Goal: Information Seeking & Learning: Learn about a topic

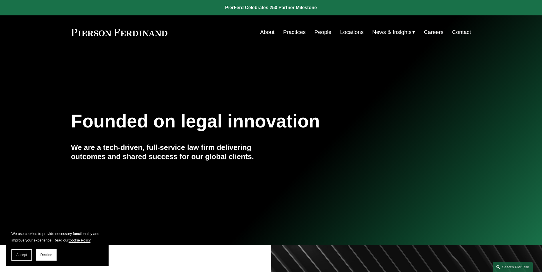
click at [291, 31] on link "Practices" at bounding box center [294, 32] width 23 height 11
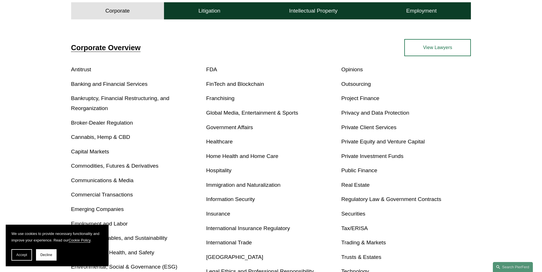
scroll to position [200, 0]
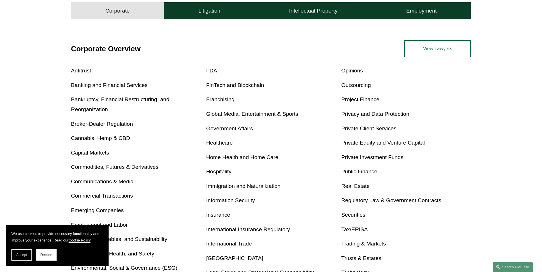
click at [19, 257] on span "Accept" at bounding box center [21, 255] width 11 height 4
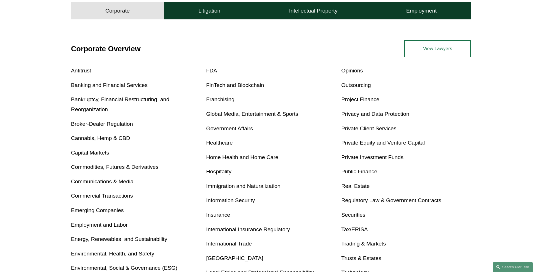
click at [366, 115] on link "Privacy and Data Protection" at bounding box center [375, 114] width 68 height 6
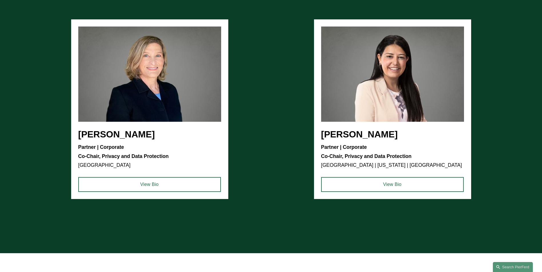
scroll to position [457, 0]
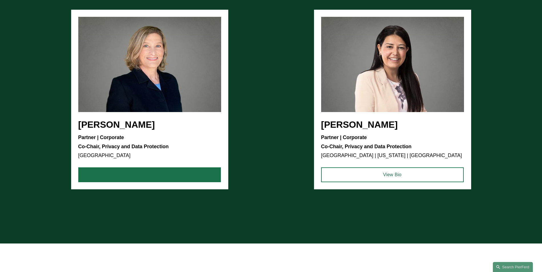
click at [148, 179] on link "View Bio" at bounding box center [149, 175] width 143 height 15
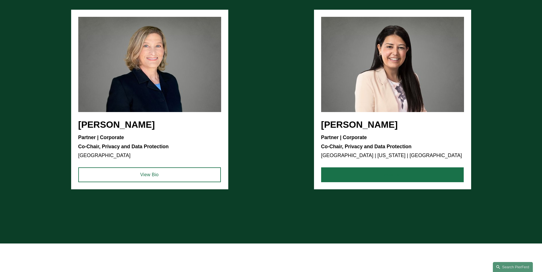
click at [386, 175] on link "View Bio" at bounding box center [392, 175] width 143 height 15
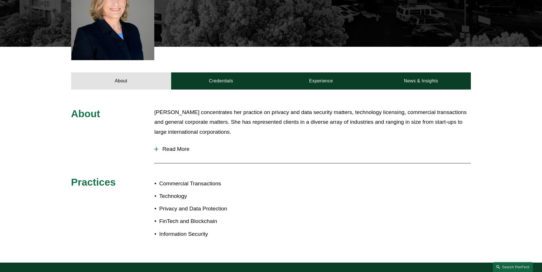
scroll to position [200, 0]
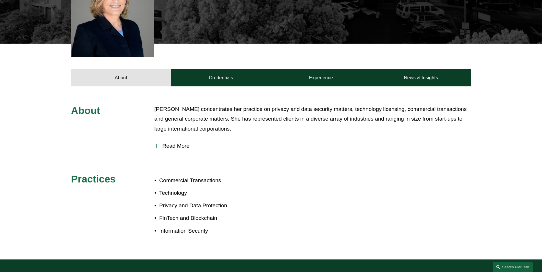
click at [171, 143] on span "Read More" at bounding box center [314, 146] width 312 height 6
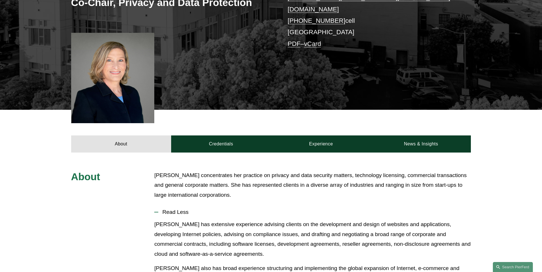
scroll to position [114, 0]
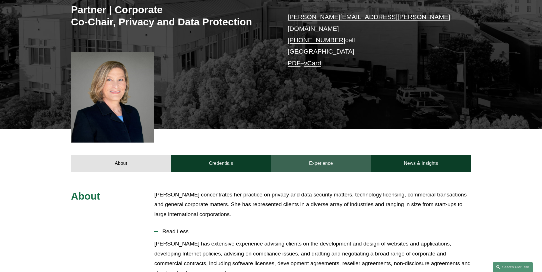
click at [315, 159] on link "Experience" at bounding box center [321, 163] width 100 height 17
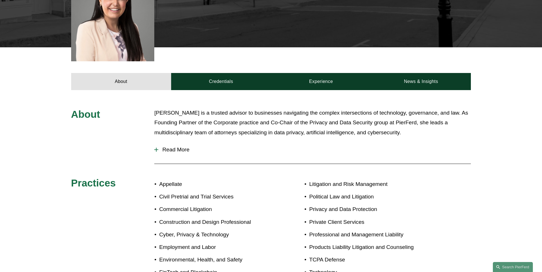
scroll to position [200, 0]
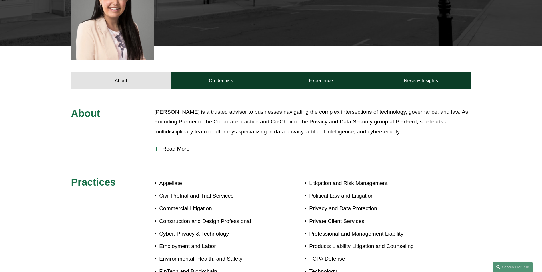
click at [183, 146] on span "Read More" at bounding box center [314, 149] width 312 height 6
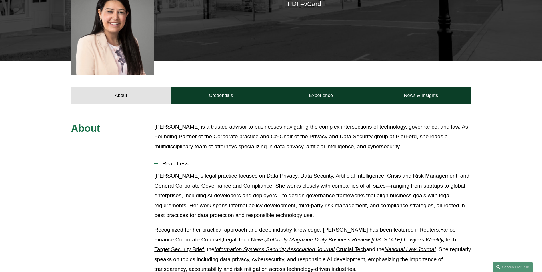
scroll to position [171, 0]
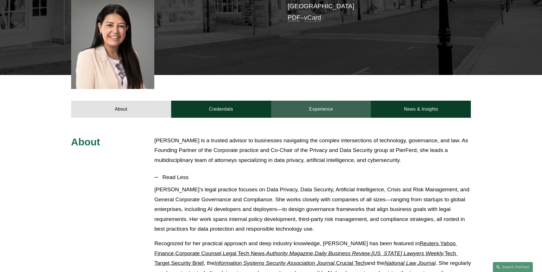
click at [315, 101] on link "Experience" at bounding box center [321, 109] width 100 height 17
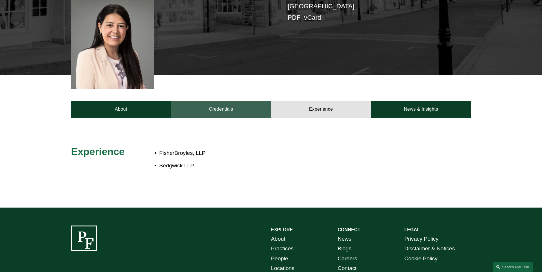
click at [221, 101] on link "Credentials" at bounding box center [221, 109] width 100 height 17
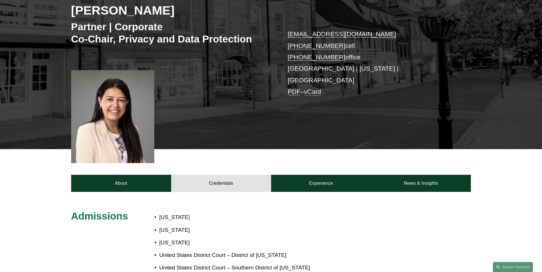
scroll to position [86, 0]
